Goal: Information Seeking & Learning: Learn about a topic

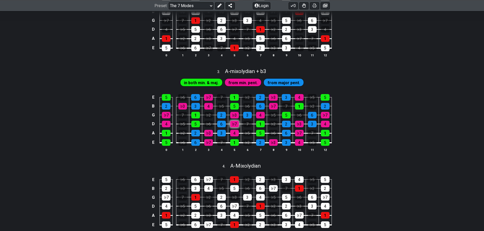
scroll to position [279, 0]
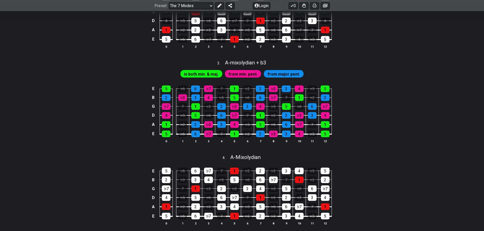
click at [200, 77] on span "in both min. & maj." at bounding box center [201, 74] width 35 height 7
click at [242, 78] on span "from min. pent." at bounding box center [242, 74] width 29 height 7
click at [271, 78] on span "from major pent." at bounding box center [283, 74] width 33 height 7
click at [237, 101] on div "5" at bounding box center [234, 97] width 9 height 7
click at [236, 101] on div "5" at bounding box center [234, 97] width 9 height 7
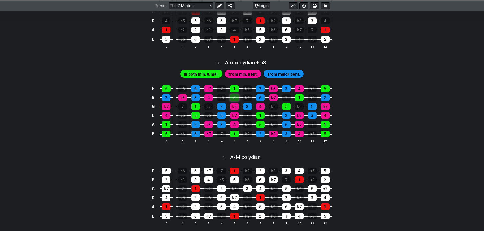
click at [236, 101] on div "5" at bounding box center [234, 97] width 9 height 7
click at [206, 78] on span "in both min. & maj." at bounding box center [201, 74] width 35 height 7
click at [197, 137] on div "6" at bounding box center [195, 134] width 9 height 7
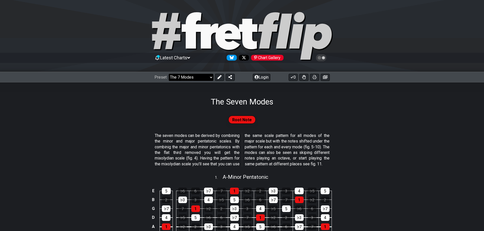
click at [206, 76] on select "Welcome to #fretflip! Initial Preset Custom Preset Minor Pentatonic Major Penta…" at bounding box center [191, 77] width 45 height 7
click at [169, 74] on select "Welcome to #fretflip! Initial Preset Custom Preset Minor Pentatonic Major Penta…" at bounding box center [191, 77] width 45 height 7
click at [189, 79] on select "Welcome to #fretflip! Initial Preset Custom Preset Minor Pentatonic Major Penta…" at bounding box center [191, 77] width 45 height 7
click at [169, 74] on select "Welcome to #fretflip! Initial Preset Custom Preset Minor Pentatonic Major Penta…" at bounding box center [191, 77] width 45 height 7
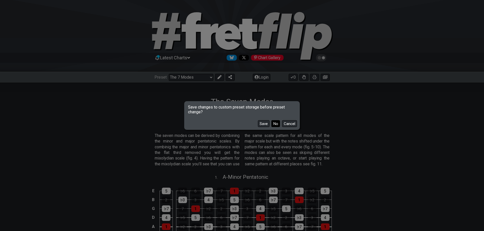
click at [276, 125] on button "No" at bounding box center [275, 123] width 9 height 7
select select "/major-pentatonic"
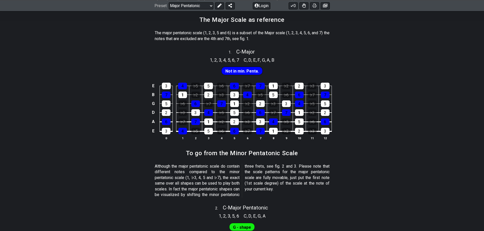
scroll to position [127, 0]
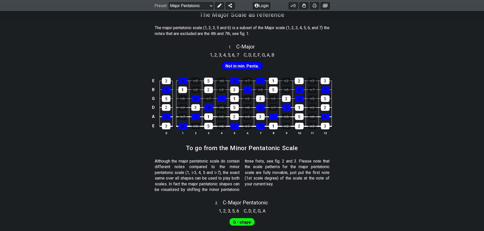
click at [241, 67] on span "Not in min. Penta." at bounding box center [242, 65] width 34 height 7
drag, startPoint x: 232, startPoint y: 54, endPoint x: 230, endPoint y: 84, distance: 29.2
click at [232, 54] on span "6" at bounding box center [233, 55] width 3 height 7
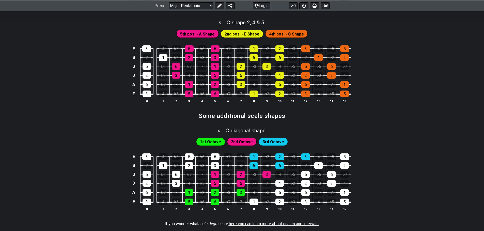
scroll to position [609, 0]
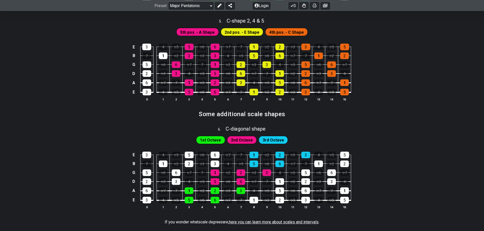
drag, startPoint x: 242, startPoint y: 115, endPoint x: 243, endPoint y: 106, distance: 8.9
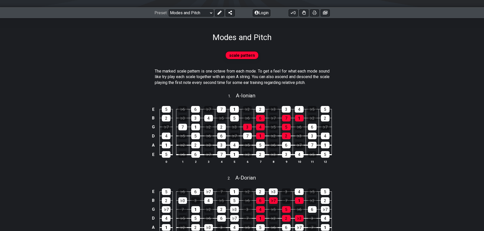
scroll to position [102, 0]
